Goal: Communication & Community: Answer question/provide support

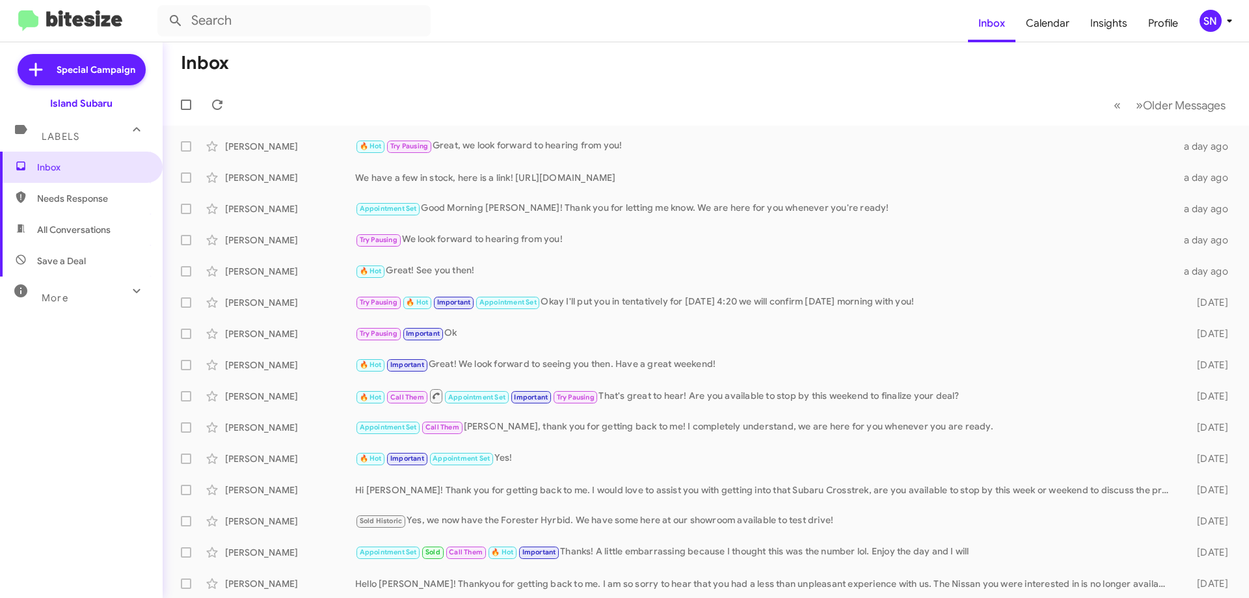
click at [204, 109] on div at bounding box center [188, 105] width 31 height 26
click at [217, 105] on icon at bounding box center [217, 105] width 16 height 16
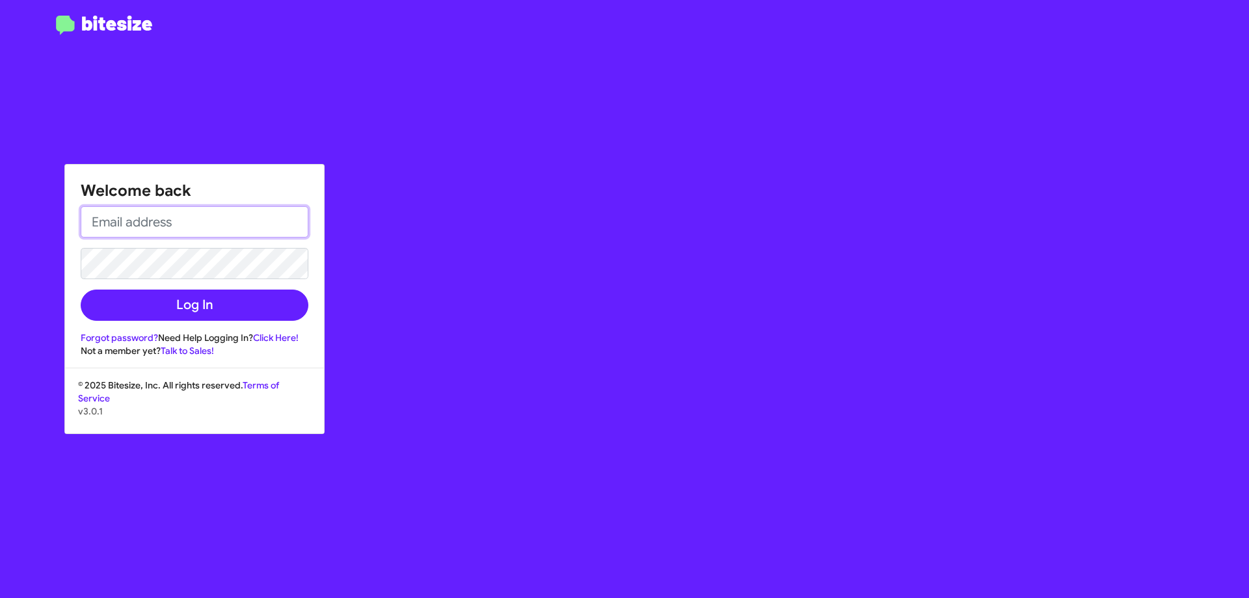
click at [140, 217] on input "email" at bounding box center [195, 221] width 228 height 31
type input "[PERSON_NAME][EMAIL_ADDRESS][DOMAIN_NAME]"
click at [81, 289] on button "Log In" at bounding box center [195, 304] width 228 height 31
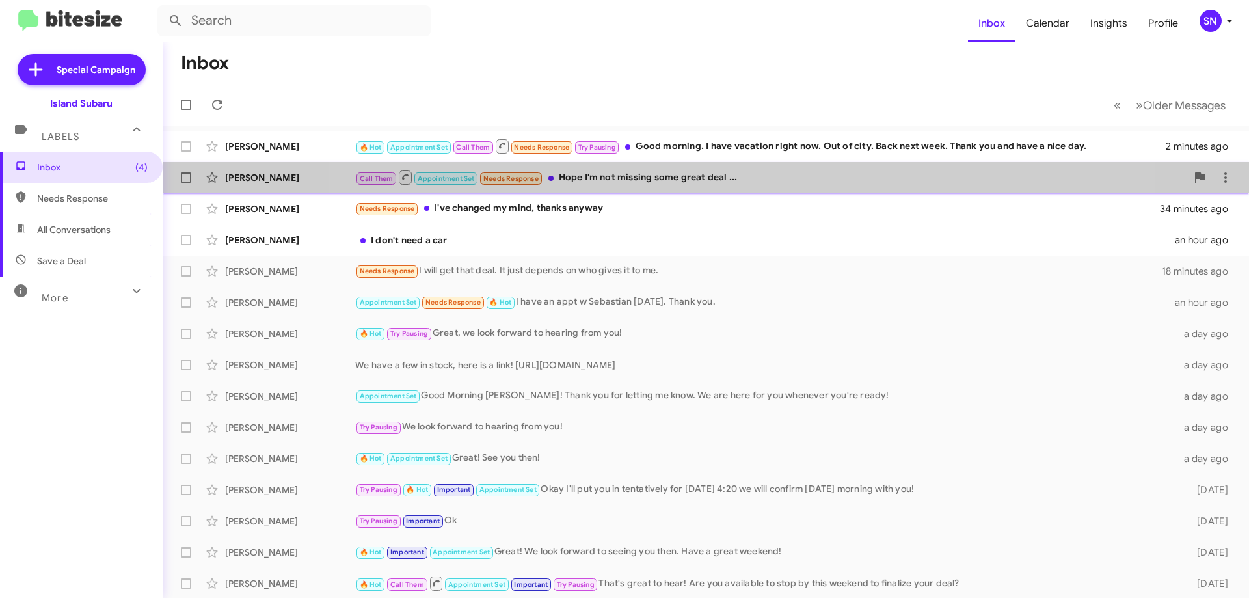
click at [719, 176] on div "Call Them Appointment Set Needs Response Hope I'm not missing some great deal .…" at bounding box center [770, 177] width 831 height 16
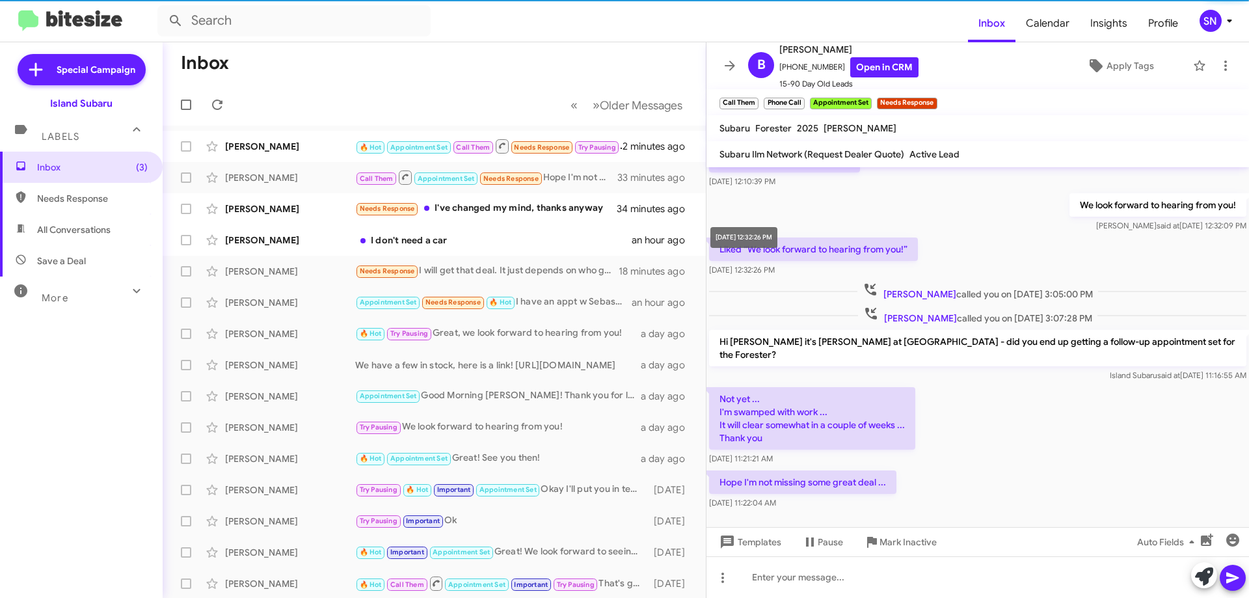
scroll to position [160, 0]
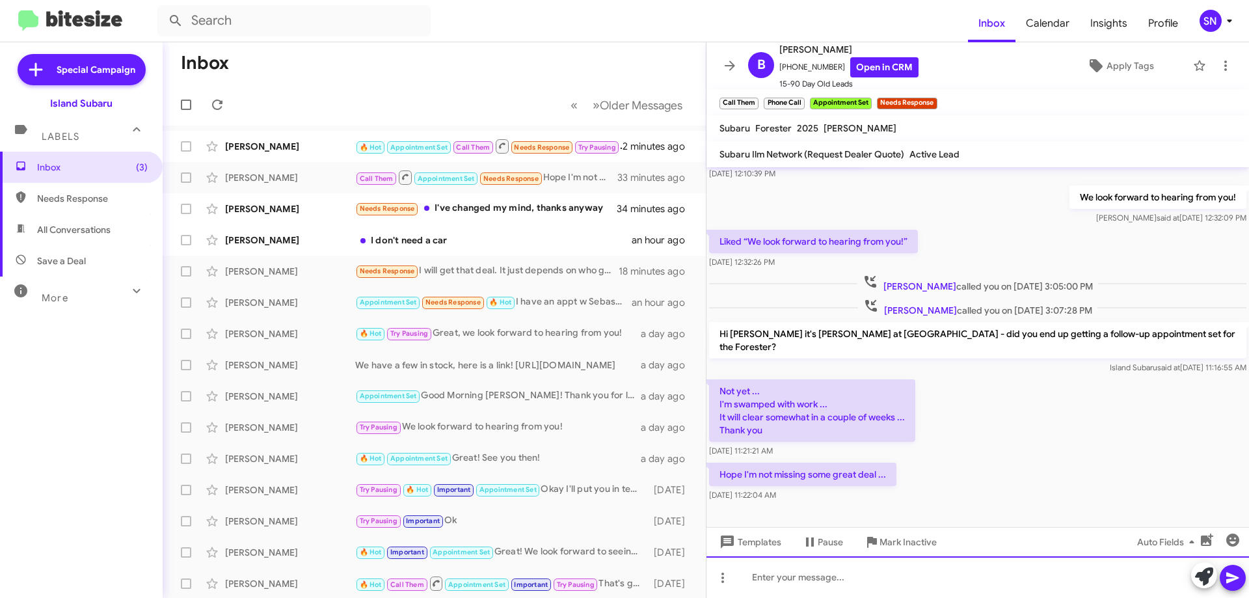
click at [792, 578] on div at bounding box center [977, 577] width 542 height 42
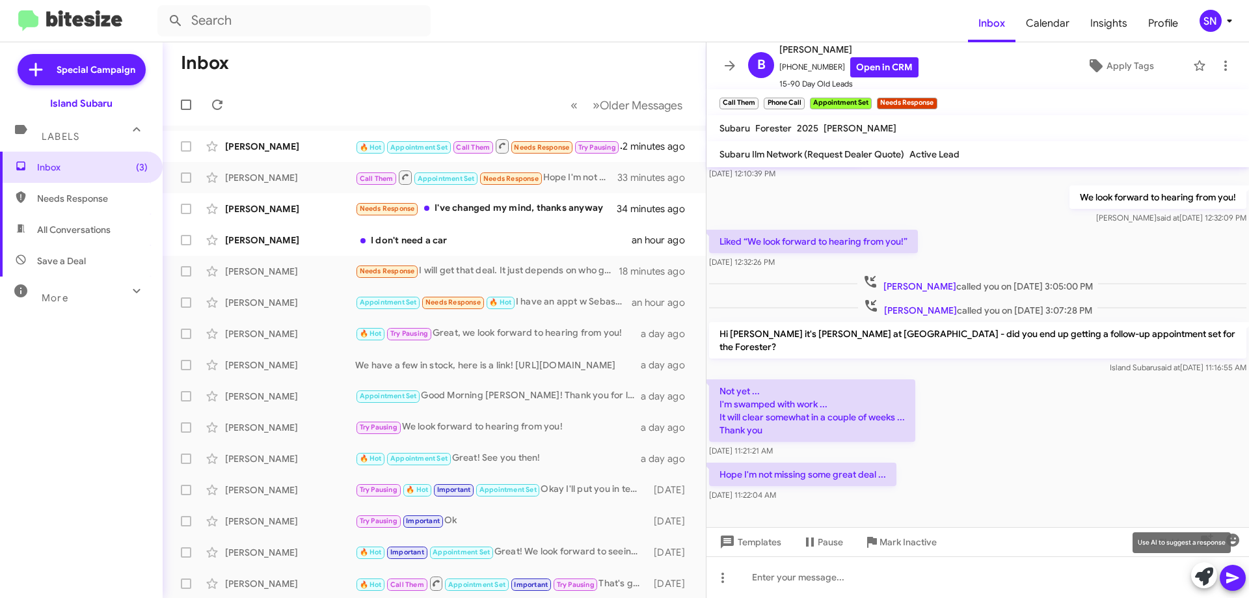
click at [1202, 579] on icon at bounding box center [1204, 576] width 18 height 18
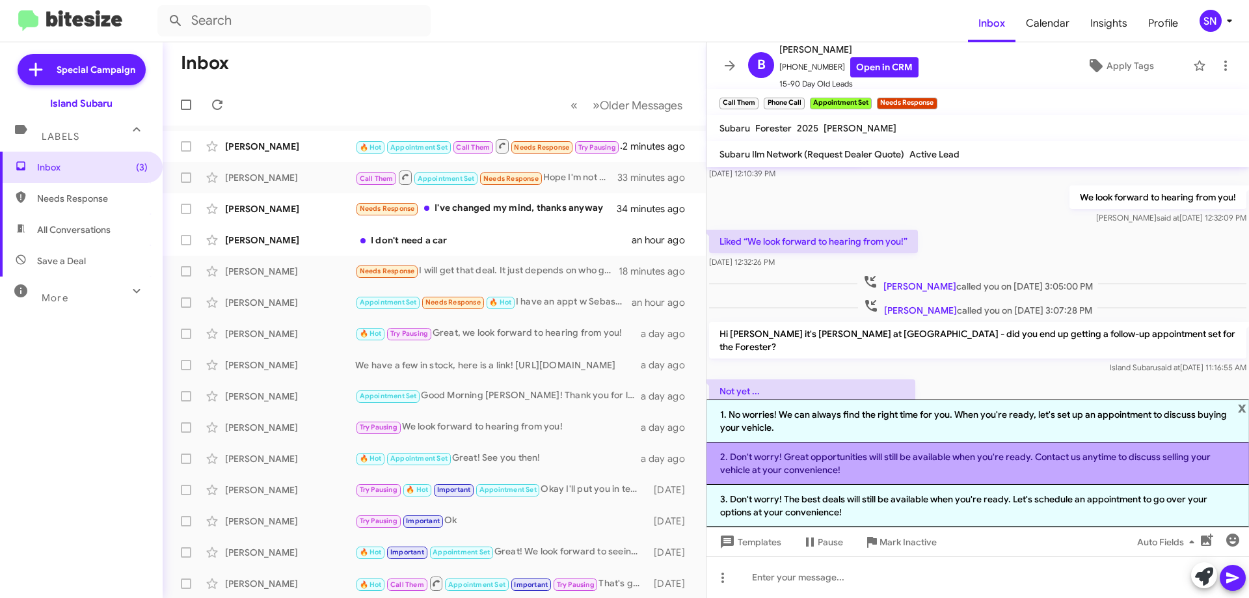
click at [935, 460] on li "2. Don't worry! Great opportunities will still be available when you're ready. …" at bounding box center [977, 463] width 542 height 42
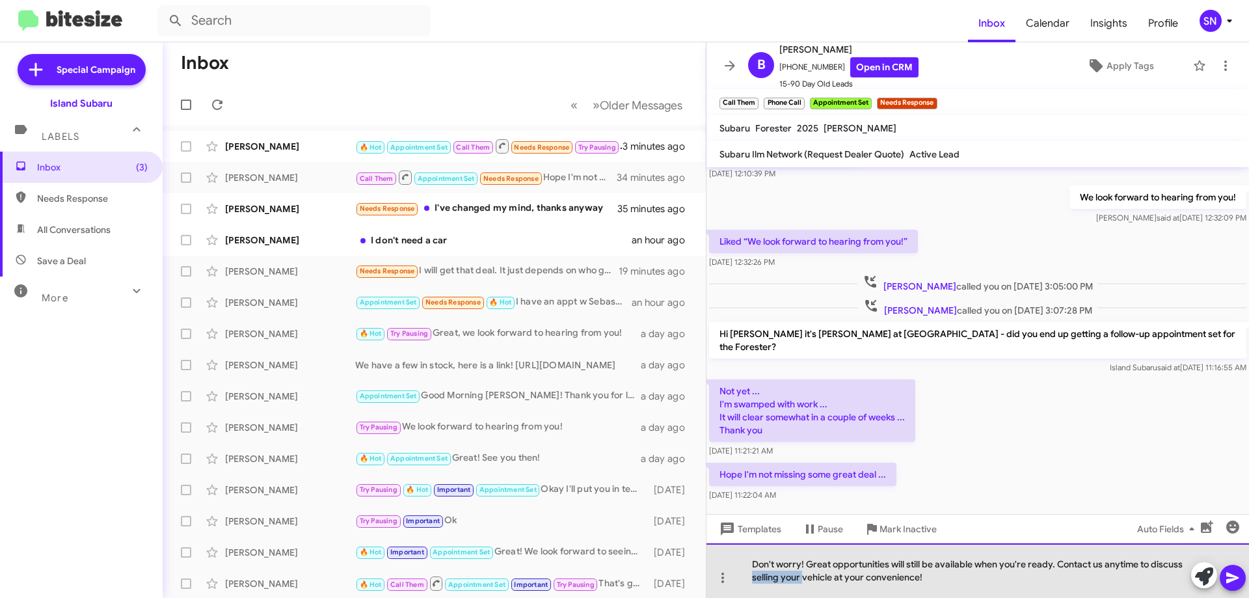
drag, startPoint x: 802, startPoint y: 578, endPoint x: 754, endPoint y: 579, distance: 48.1
click at [754, 579] on div "Don't worry! Great opportunities will still be available when you're ready. Con…" at bounding box center [977, 570] width 542 height 55
drag, startPoint x: 780, startPoint y: 579, endPoint x: 751, endPoint y: 579, distance: 29.3
click at [751, 579] on div "Don't worry! Great opportunities will still be available when you're ready. Con…" at bounding box center [977, 570] width 542 height 55
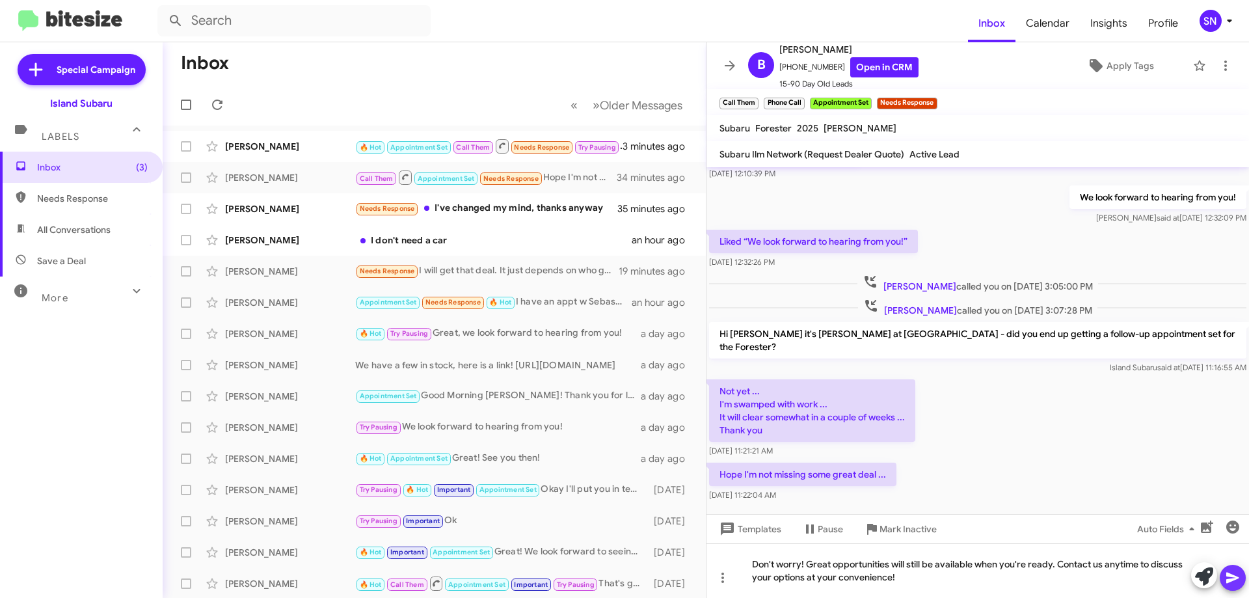
click at [1223, 578] on button at bounding box center [1232, 578] width 26 height 26
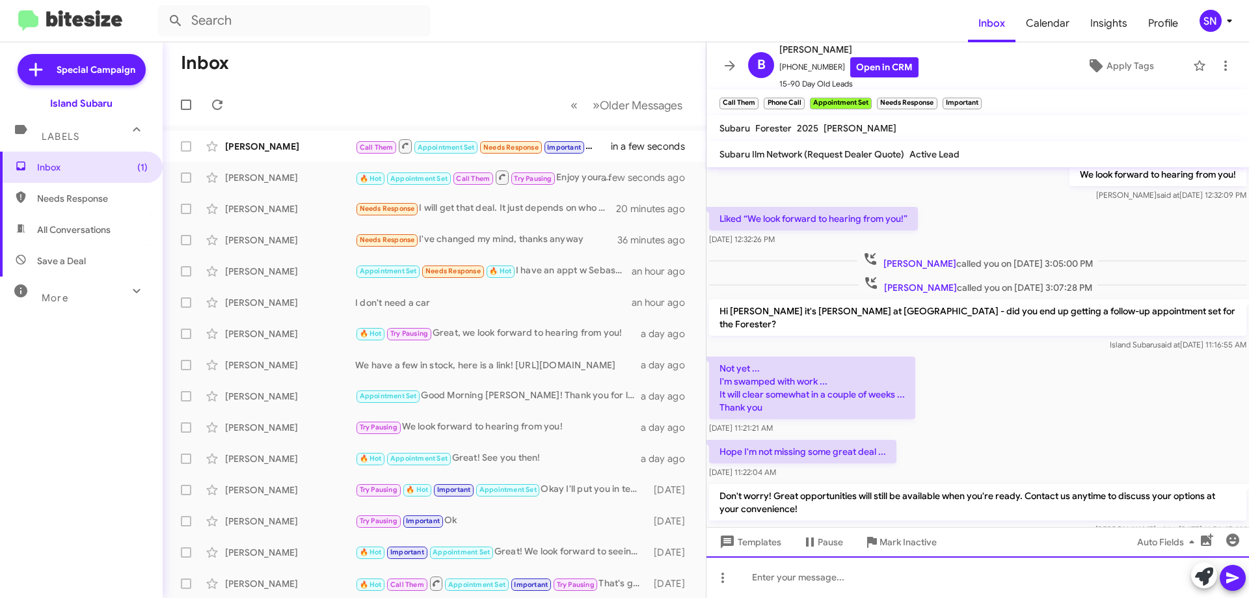
scroll to position [315, 0]
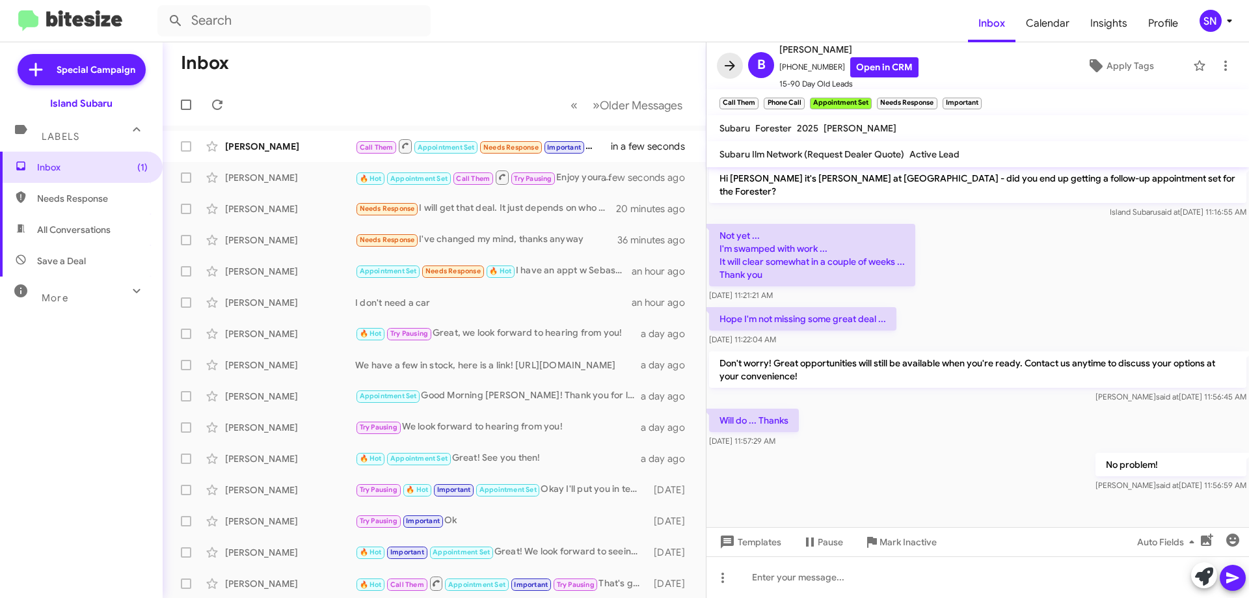
click at [728, 62] on icon at bounding box center [730, 66] width 16 height 16
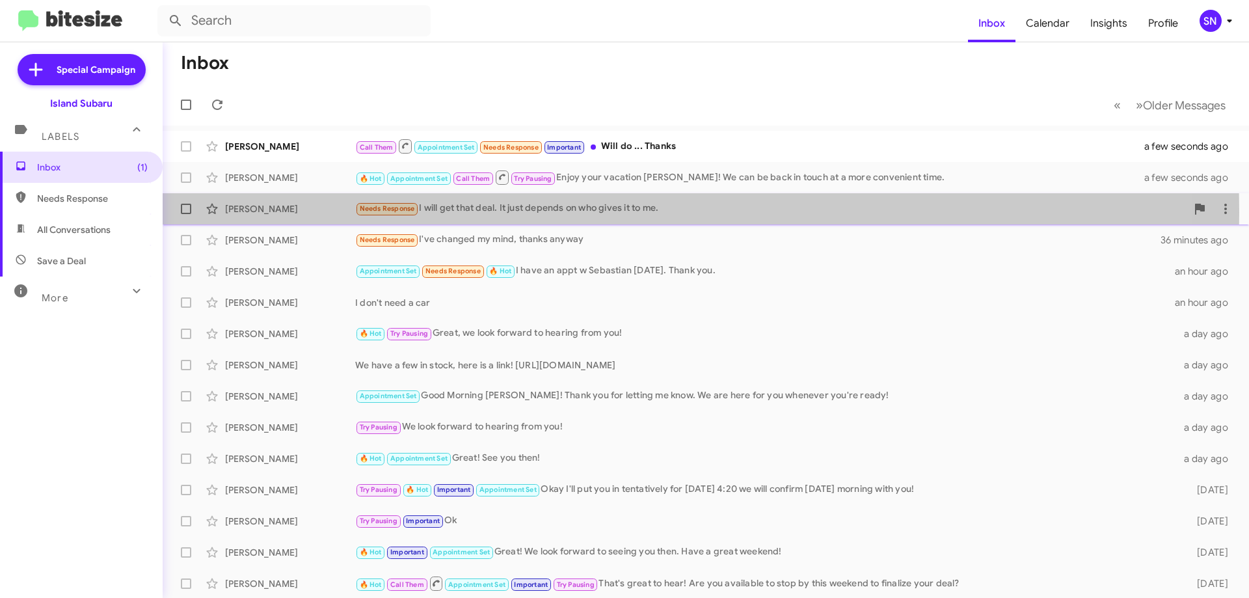
click at [306, 212] on div "[PERSON_NAME]" at bounding box center [290, 208] width 130 height 13
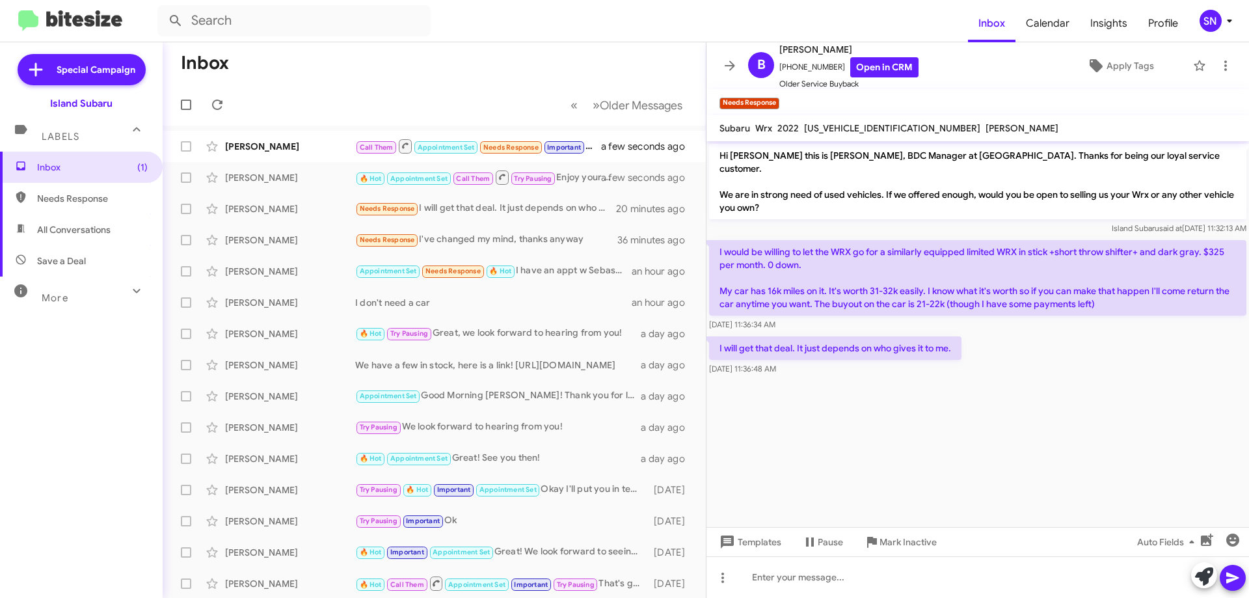
click at [546, 49] on mat-toolbar-row "Inbox" at bounding box center [434, 63] width 543 height 42
click at [726, 69] on icon at bounding box center [730, 66] width 16 height 16
